Goal: Check status: Check status

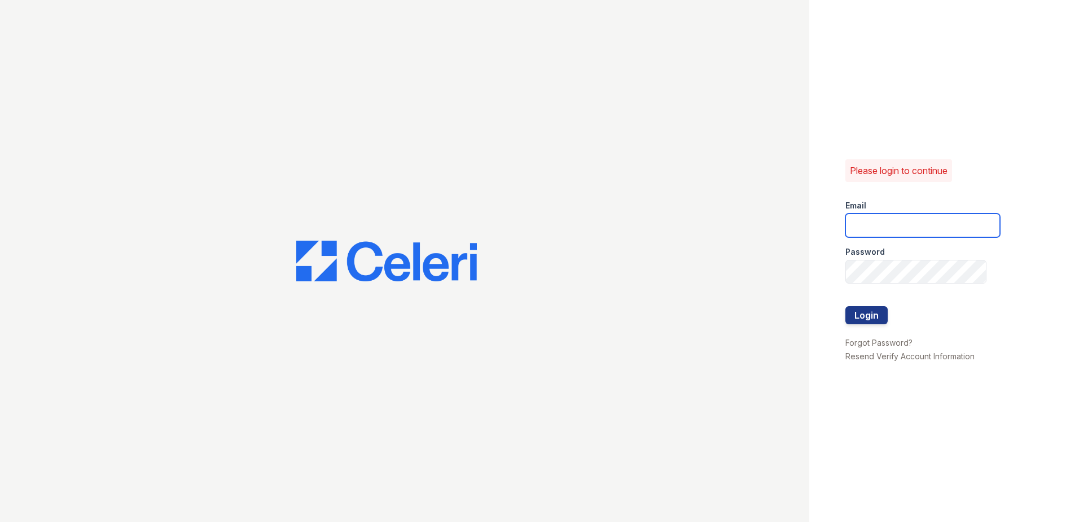
type input "arriverollingoaks@trinity-pm.com"
click at [858, 310] on button "Login" at bounding box center [867, 315] width 42 height 18
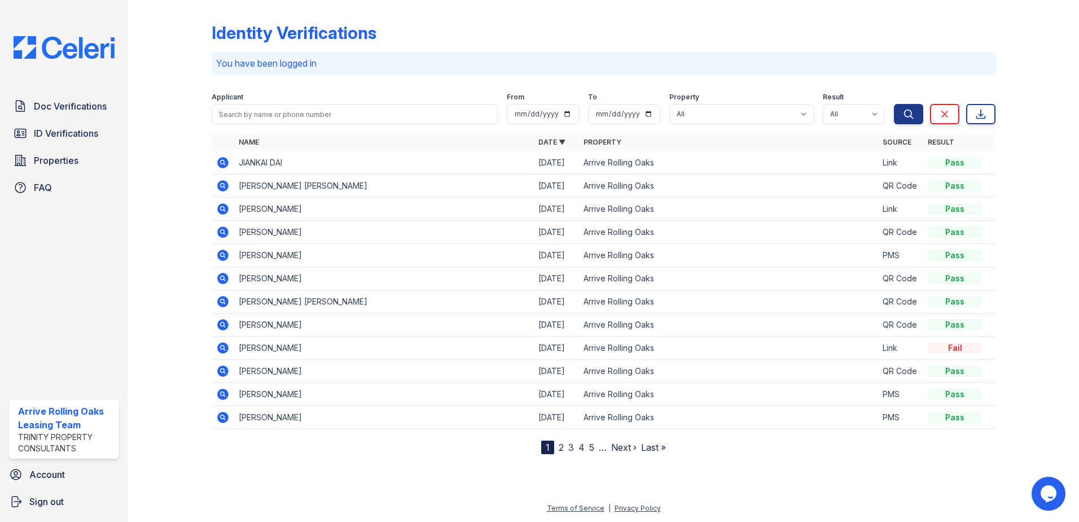
click at [215, 163] on td at bounding box center [223, 162] width 23 height 23
click at [217, 163] on icon at bounding box center [223, 163] width 14 height 14
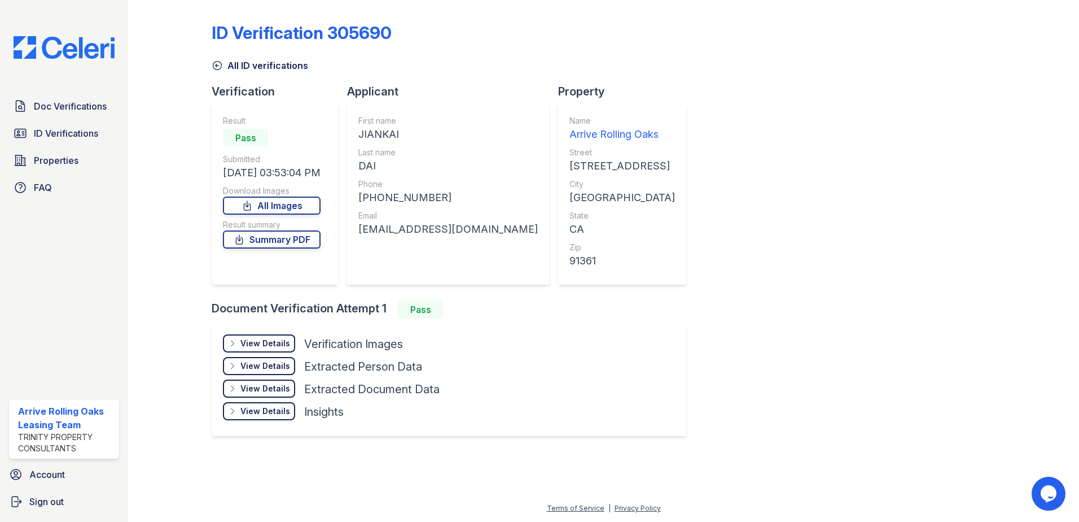
click at [278, 342] on div "View Details" at bounding box center [265, 343] width 50 height 11
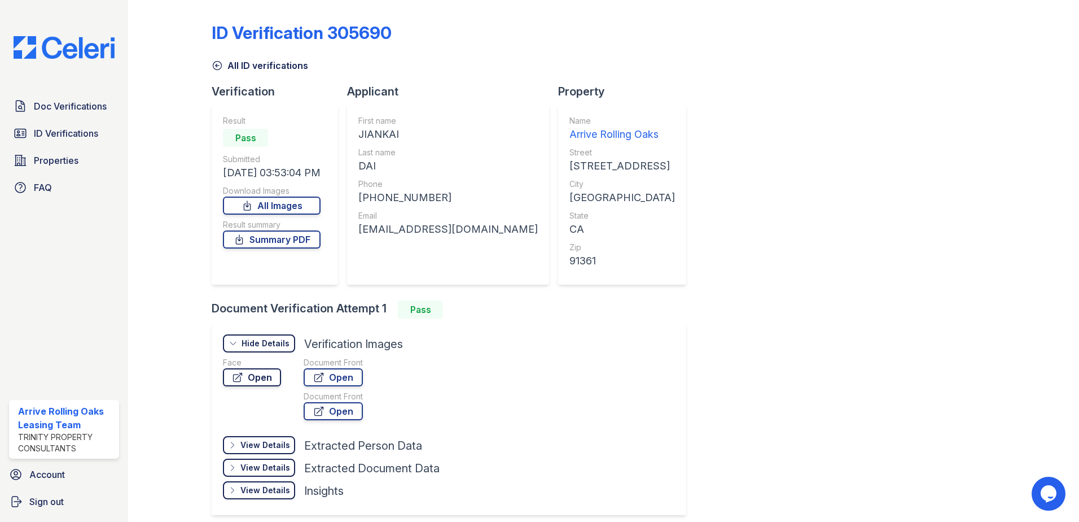
click at [266, 378] on link "Open" at bounding box center [252, 377] width 58 height 18
click at [224, 64] on link "All ID verifications" at bounding box center [260, 66] width 97 height 14
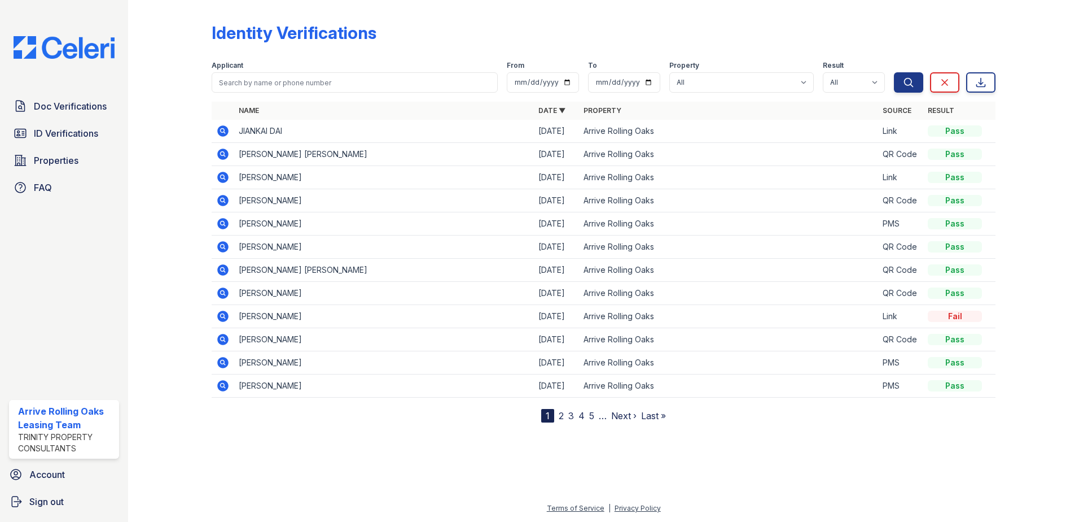
click at [228, 154] on icon at bounding box center [222, 153] width 11 height 11
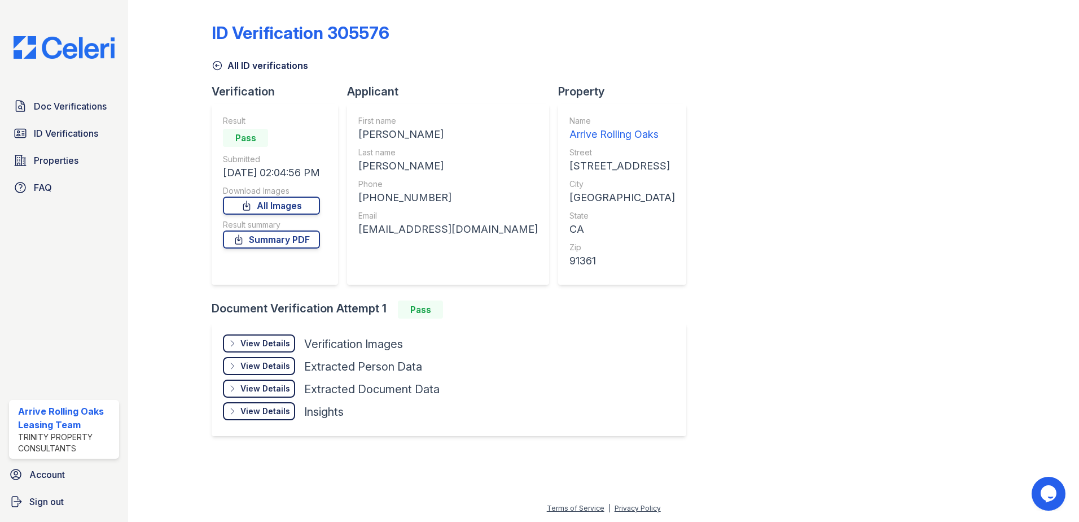
click at [255, 346] on div "View Details" at bounding box center [265, 343] width 50 height 11
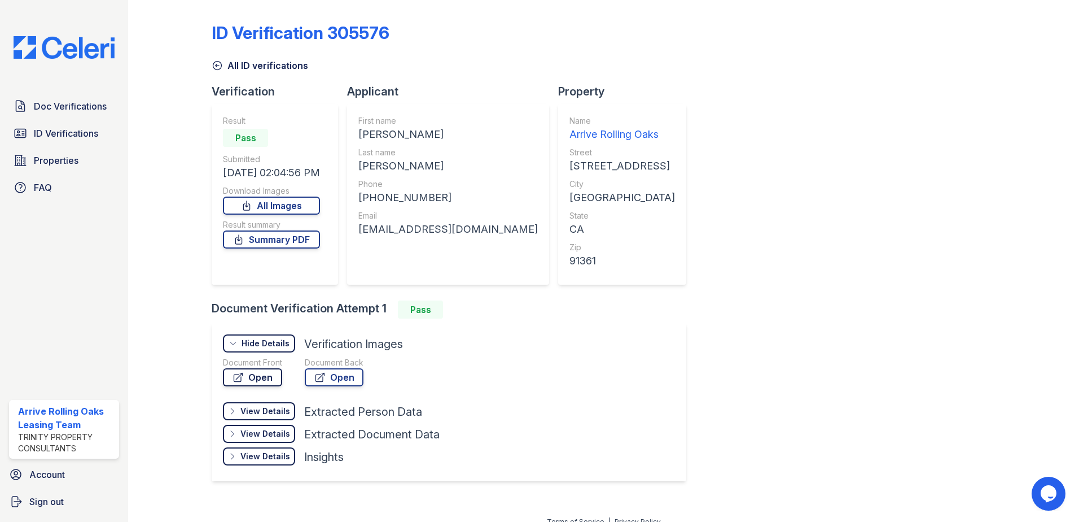
click at [268, 371] on link "Open" at bounding box center [252, 377] width 59 height 18
click at [219, 69] on icon at bounding box center [217, 66] width 8 height 8
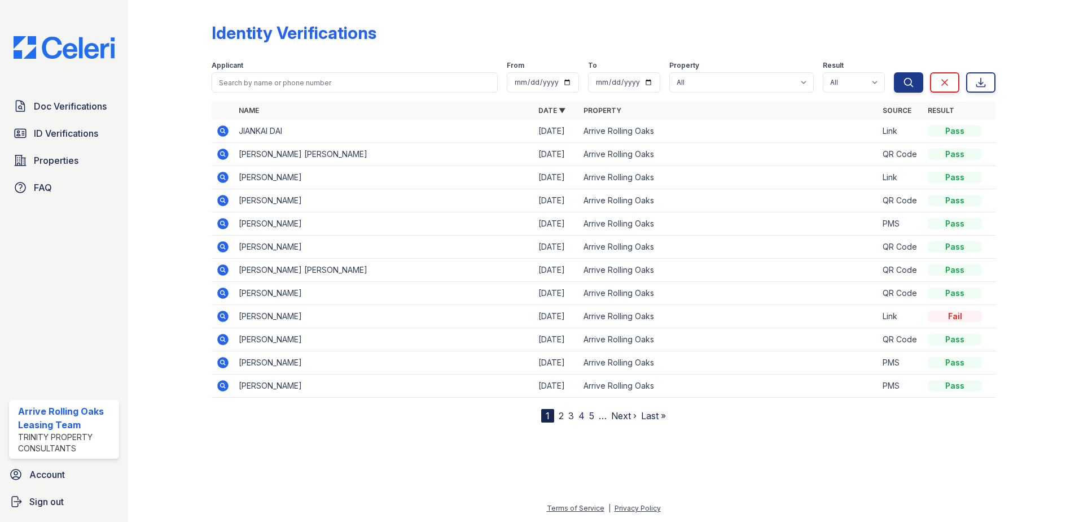
click at [226, 176] on icon at bounding box center [222, 177] width 11 height 11
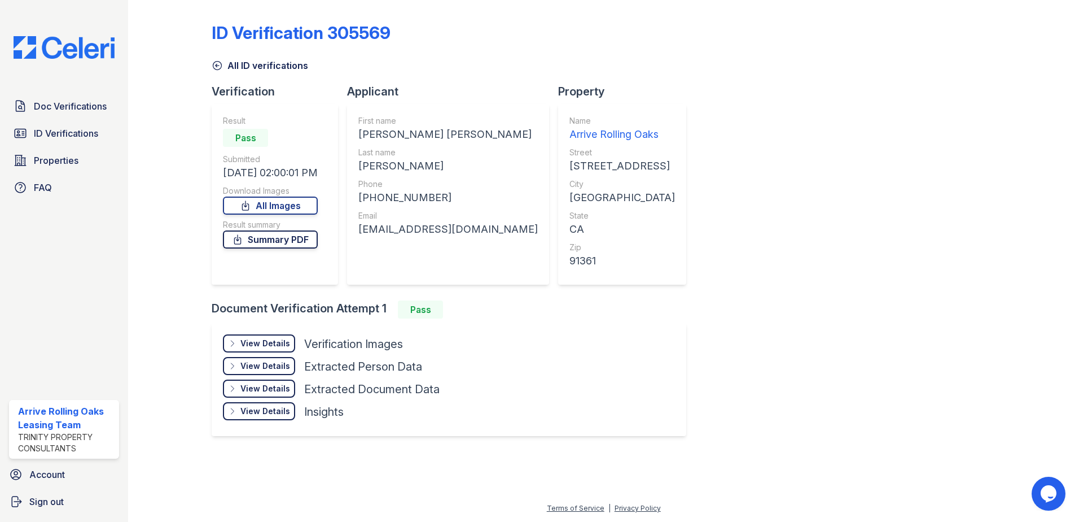
click at [258, 239] on link "Summary PDF" at bounding box center [270, 239] width 95 height 18
click at [264, 347] on div "View Details" at bounding box center [265, 343] width 50 height 11
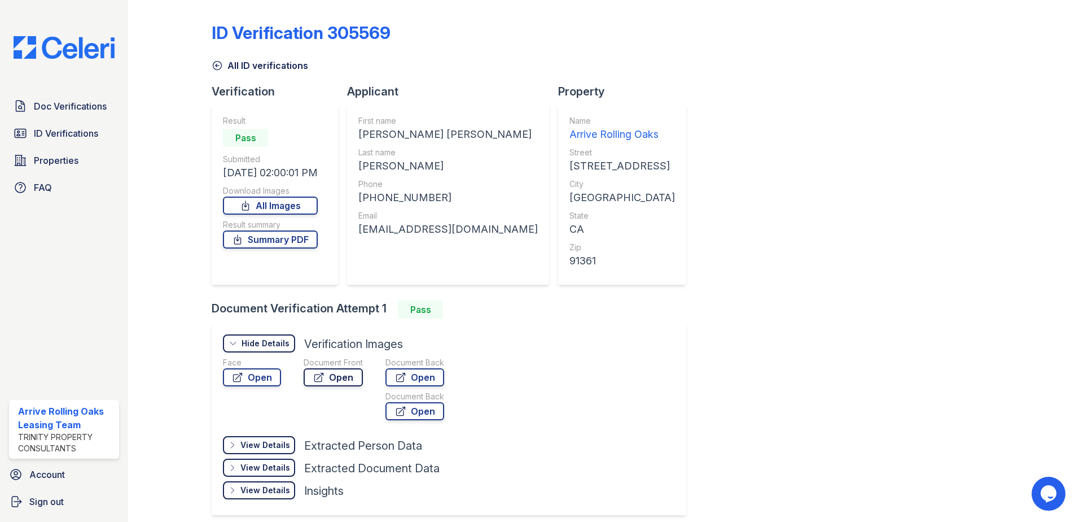
click at [321, 379] on icon at bounding box center [318, 376] width 11 height 11
click at [77, 126] on link "ID Verifications" at bounding box center [64, 133] width 110 height 23
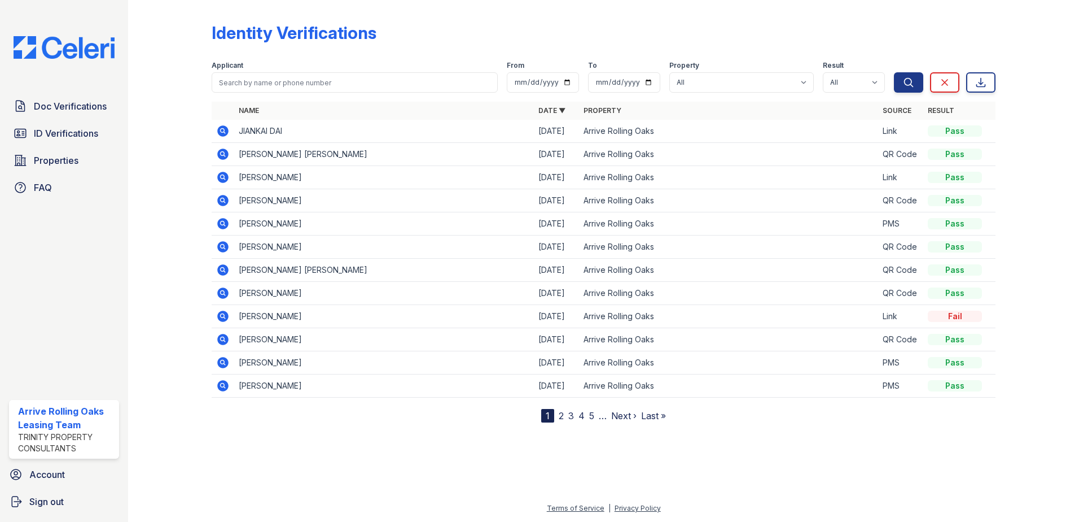
click at [221, 128] on icon at bounding box center [222, 130] width 11 height 11
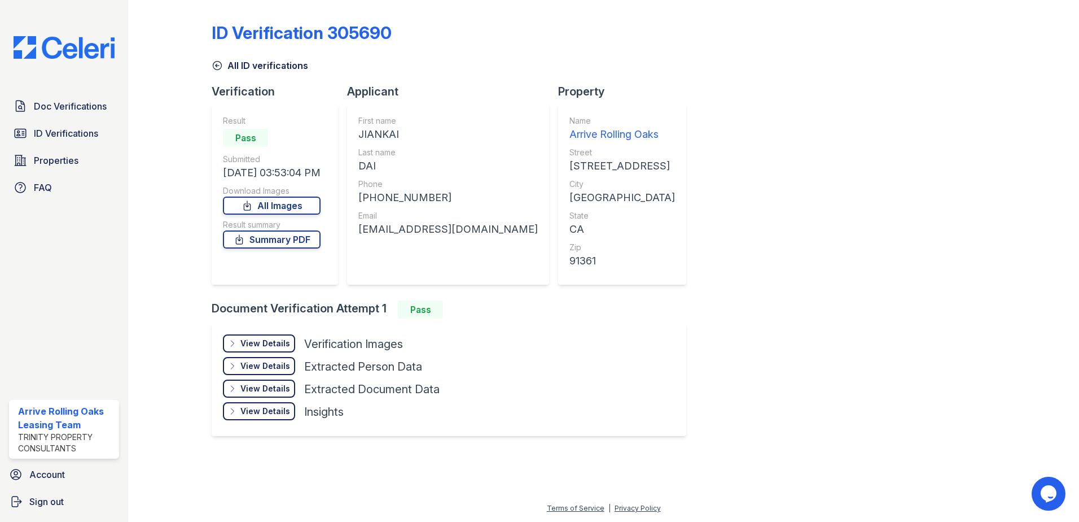
click at [266, 339] on div "View Details" at bounding box center [265, 343] width 50 height 11
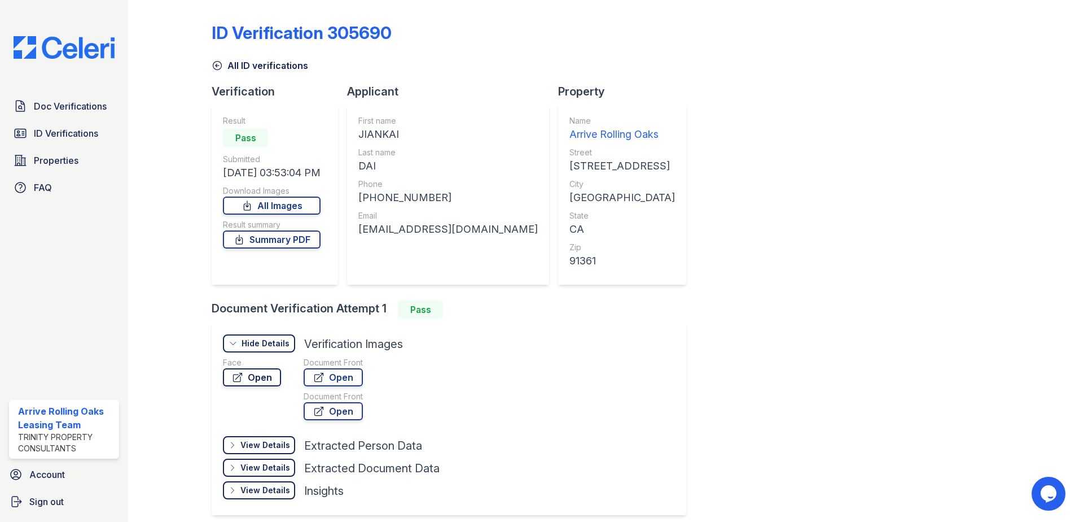
click at [239, 375] on icon at bounding box center [238, 377] width 8 height 8
click at [325, 375] on link "Open" at bounding box center [333, 377] width 59 height 18
click at [335, 411] on link "Open" at bounding box center [333, 411] width 59 height 18
click at [327, 374] on link "Open" at bounding box center [333, 377] width 59 height 18
click at [60, 155] on span "Properties" at bounding box center [56, 161] width 45 height 14
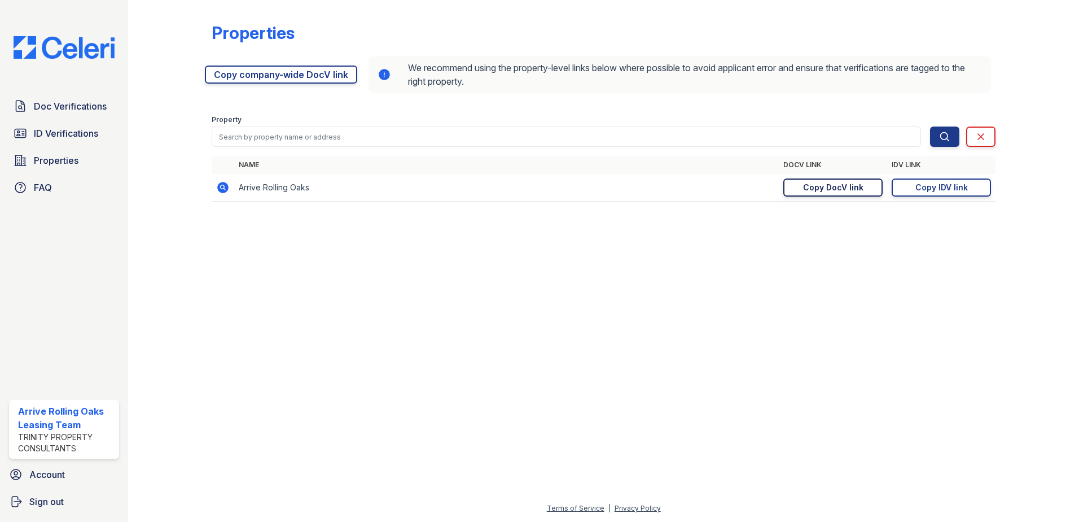
click at [824, 191] on div "Copy DocV link" at bounding box center [833, 187] width 60 height 11
click at [904, 189] on link "Copy IDV link Copy link" at bounding box center [941, 187] width 99 height 18
click at [904, 189] on link "Copied!" at bounding box center [941, 187] width 99 height 18
click at [830, 198] on td "https://app.getceleri.com/38d09440-072a-42d9-8246-06e0d93f0316/submit Copy DocV…" at bounding box center [833, 188] width 108 height 28
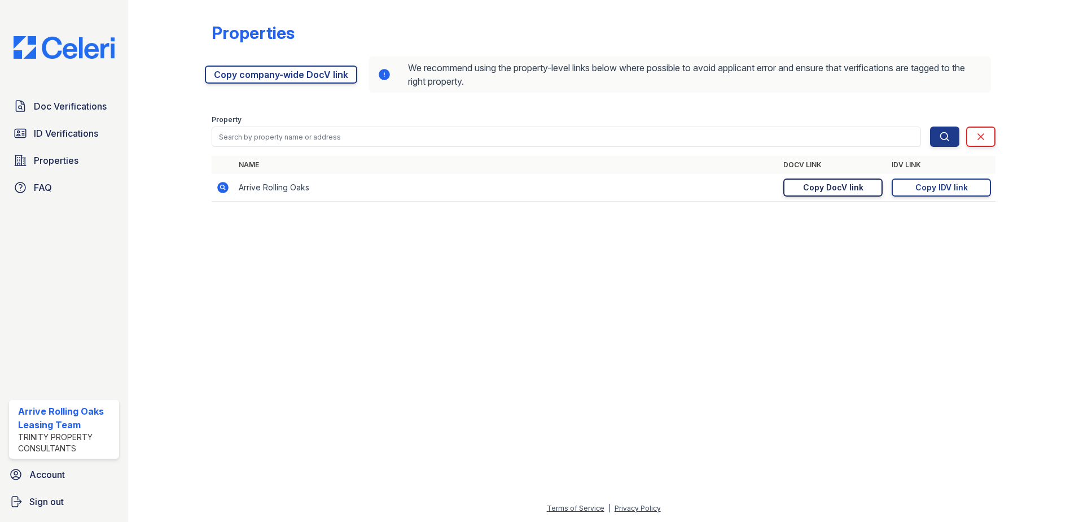
click at [832, 190] on div "Copy DocV link" at bounding box center [833, 187] width 60 height 11
